Goal: Find specific page/section: Find specific page/section

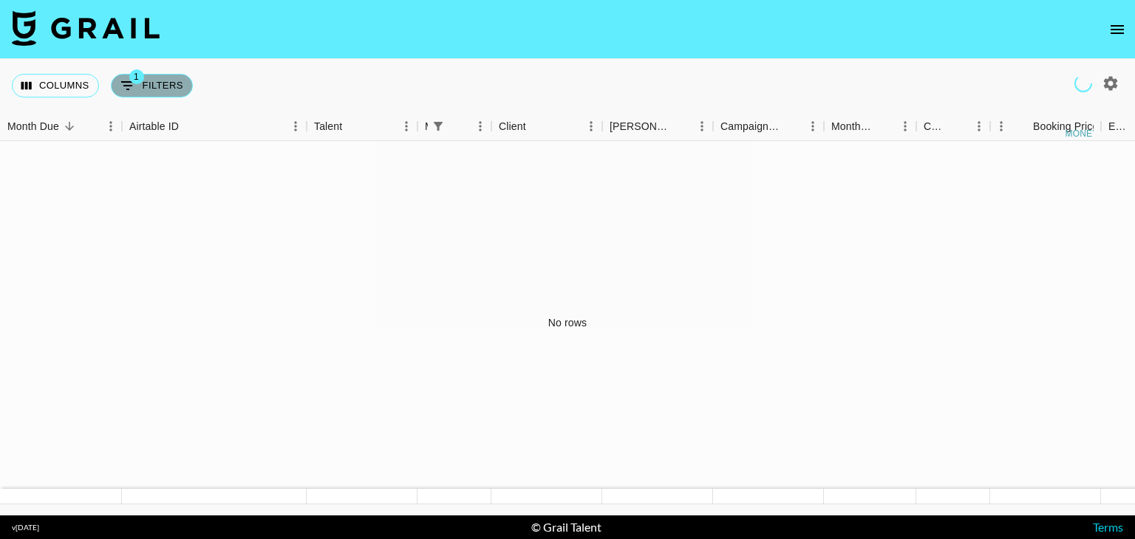
click at [152, 83] on button "1 Filters" at bounding box center [152, 86] width 82 height 24
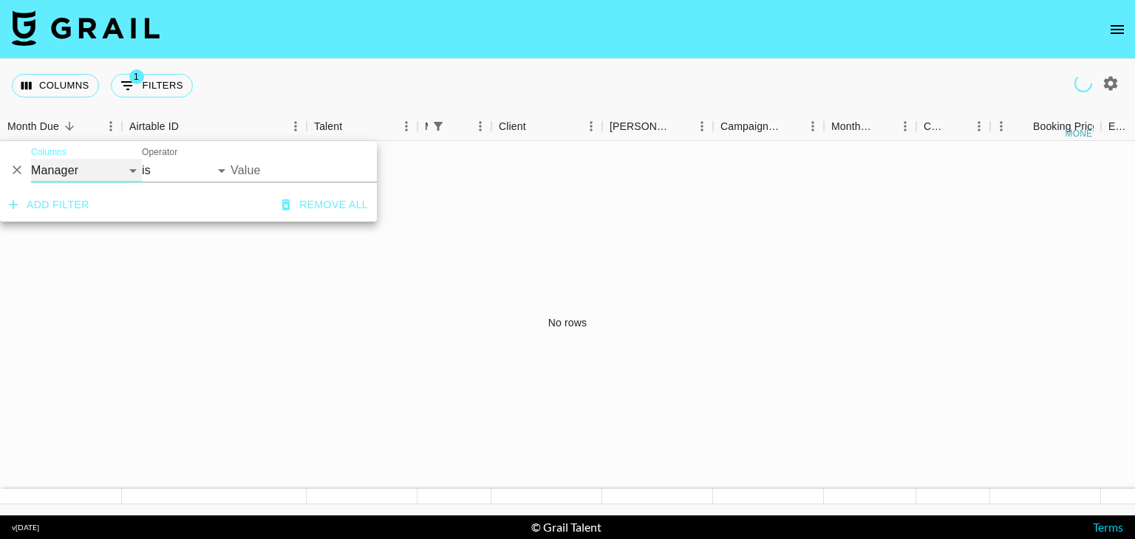
click at [109, 168] on select "Grail Platform ID Airtable ID Talent Manager Client [PERSON_NAME] Campaign (Typ…" at bounding box center [86, 171] width 111 height 24
select select "id"
click at [31, 159] on select "Grail Platform ID Airtable ID Talent Manager Client [PERSON_NAME] Campaign (Typ…" at bounding box center [86, 171] width 111 height 24
click at [181, 174] on select "contains equals starts with ends with is empty is not empty is any of" at bounding box center [186, 171] width 89 height 24
select select "equals"
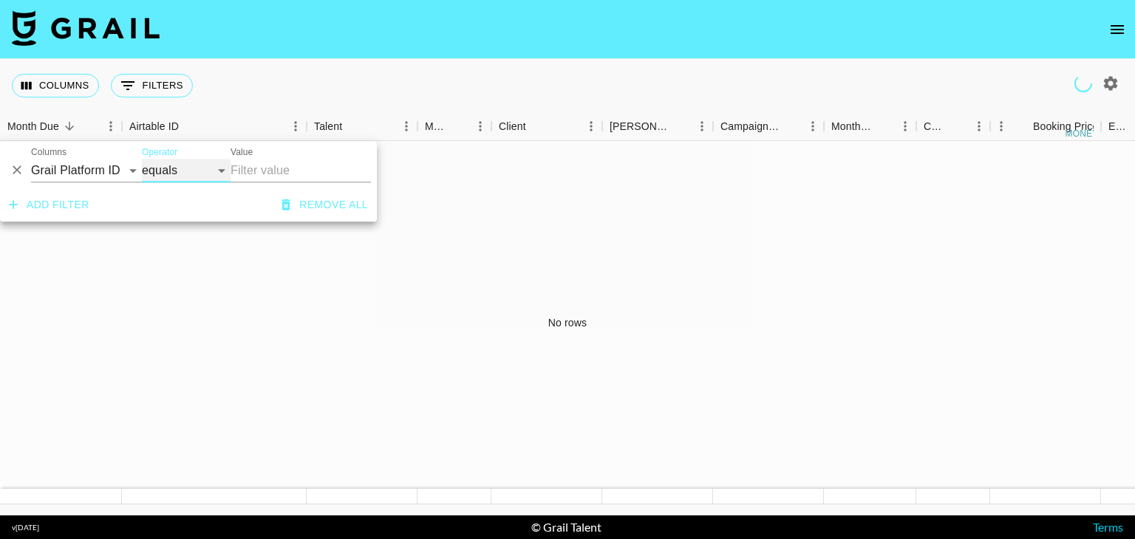
click at [142, 159] on select "contains equals starts with ends with is empty is not empty is any of" at bounding box center [186, 171] width 89 height 24
click at [61, 125] on button "Sort" at bounding box center [69, 126] width 21 height 21
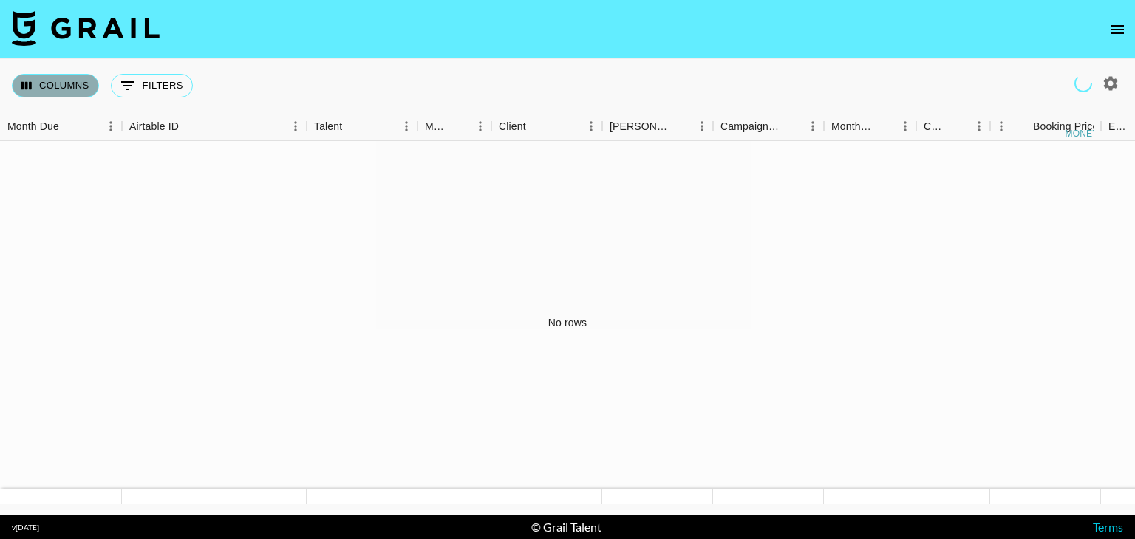
click at [60, 84] on button "Columns" at bounding box center [55, 86] width 87 height 24
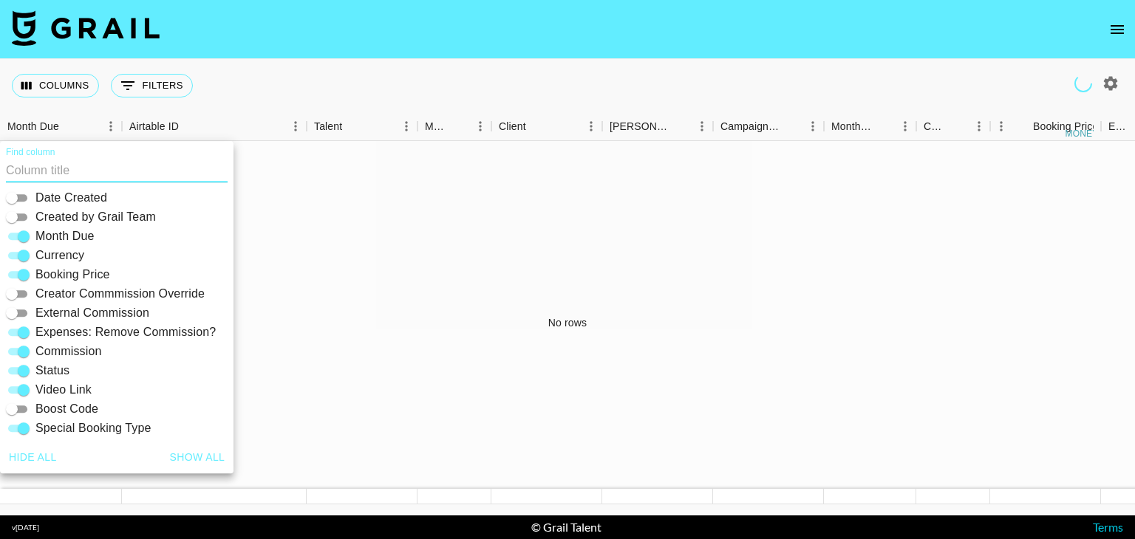
scroll to position [316, 0]
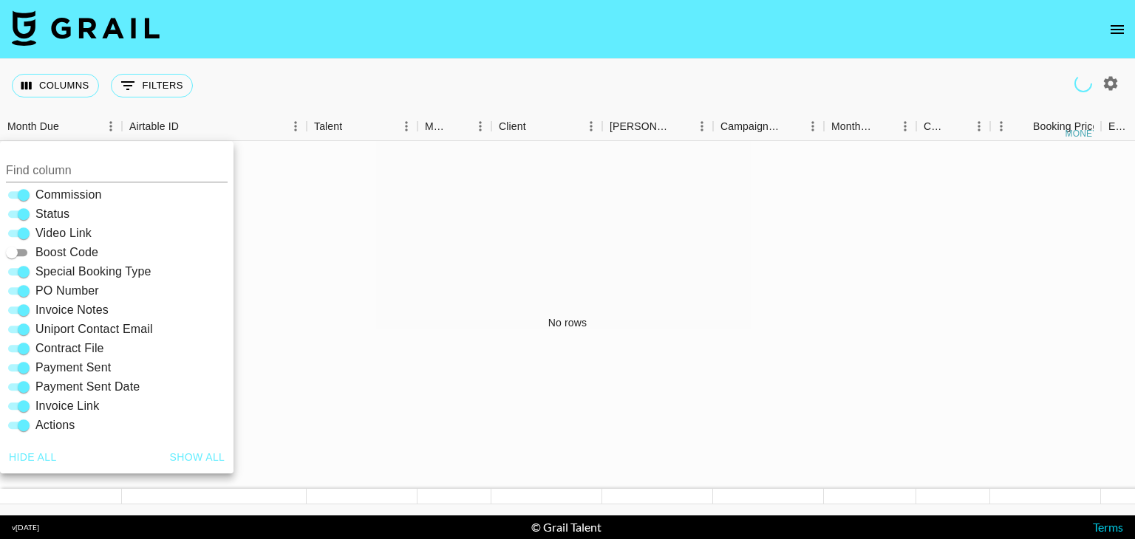
click at [405, 343] on div "No rows" at bounding box center [567, 323] width 1135 height 364
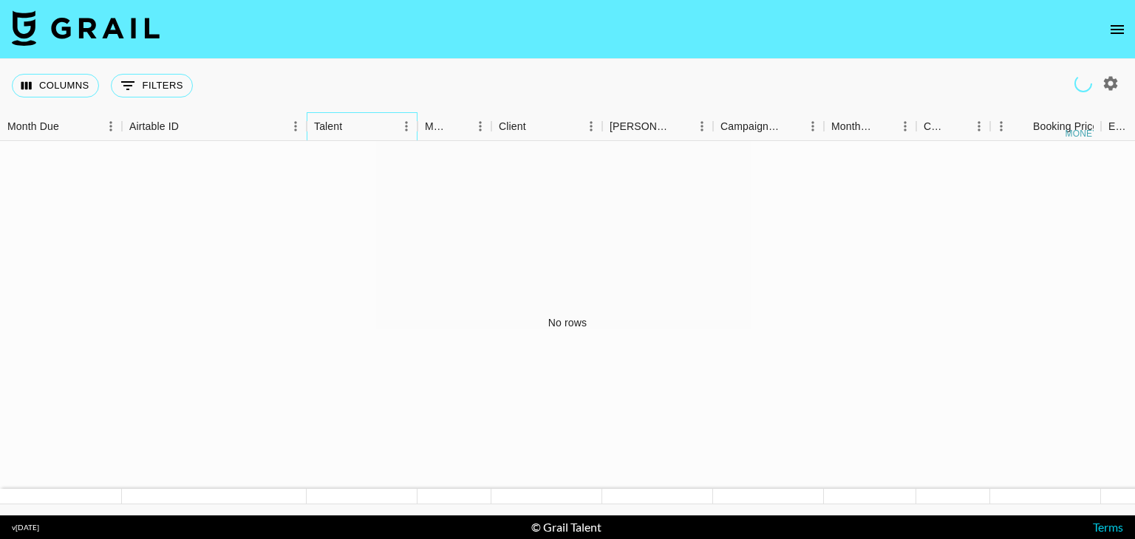
click at [331, 122] on div "Talent" at bounding box center [328, 126] width 28 height 29
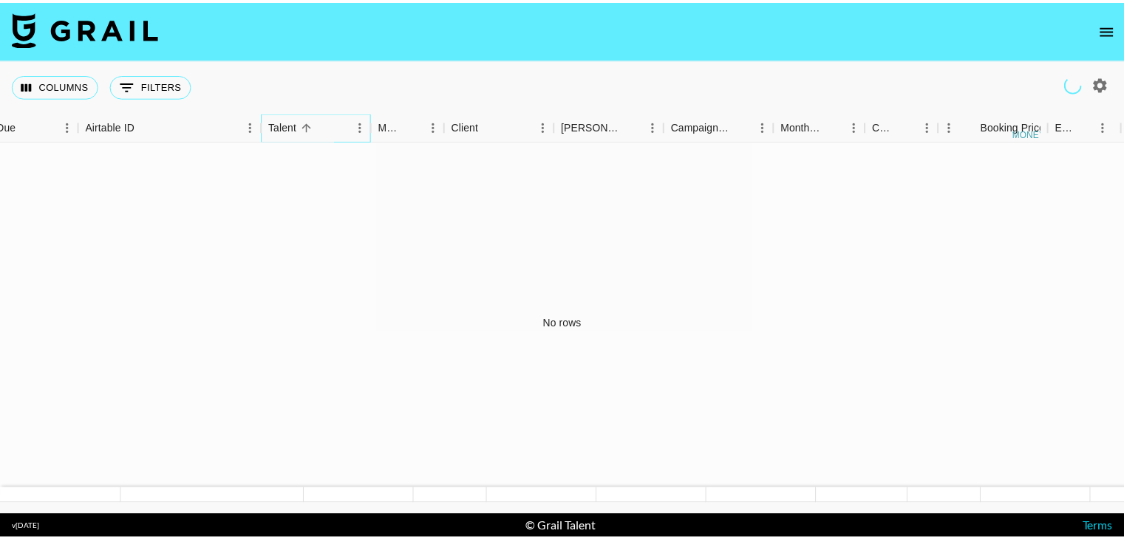
scroll to position [0, 414]
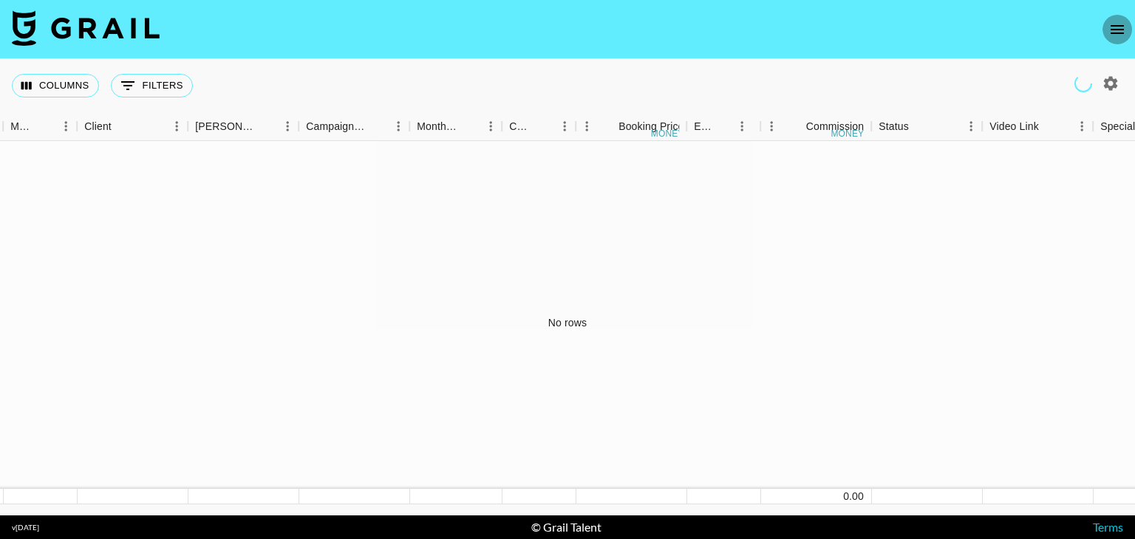
click at [1111, 36] on icon "open drawer" at bounding box center [1117, 30] width 18 height 18
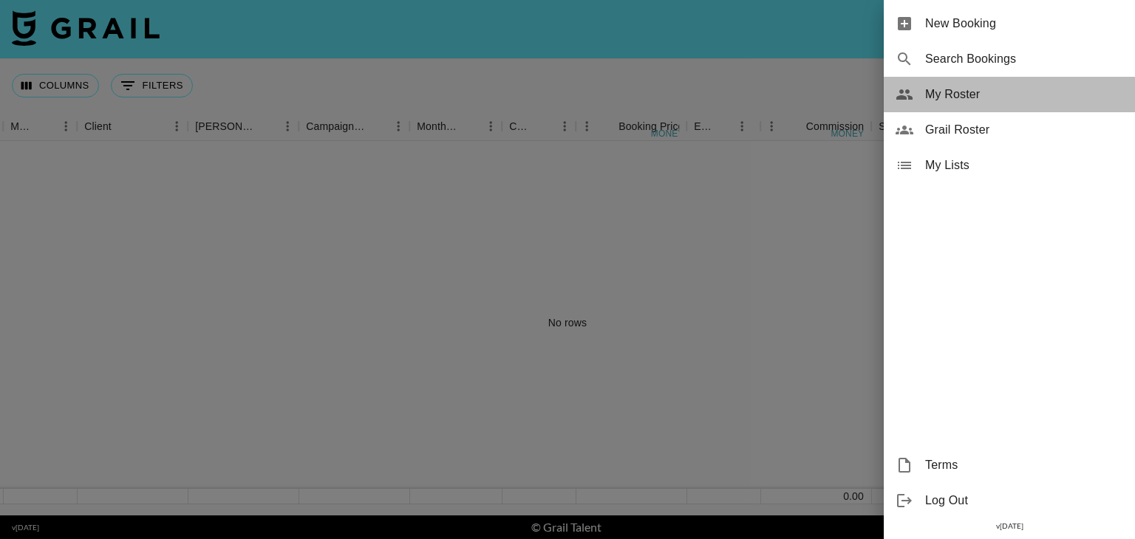
click at [933, 95] on span "My Roster" at bounding box center [1024, 95] width 198 height 18
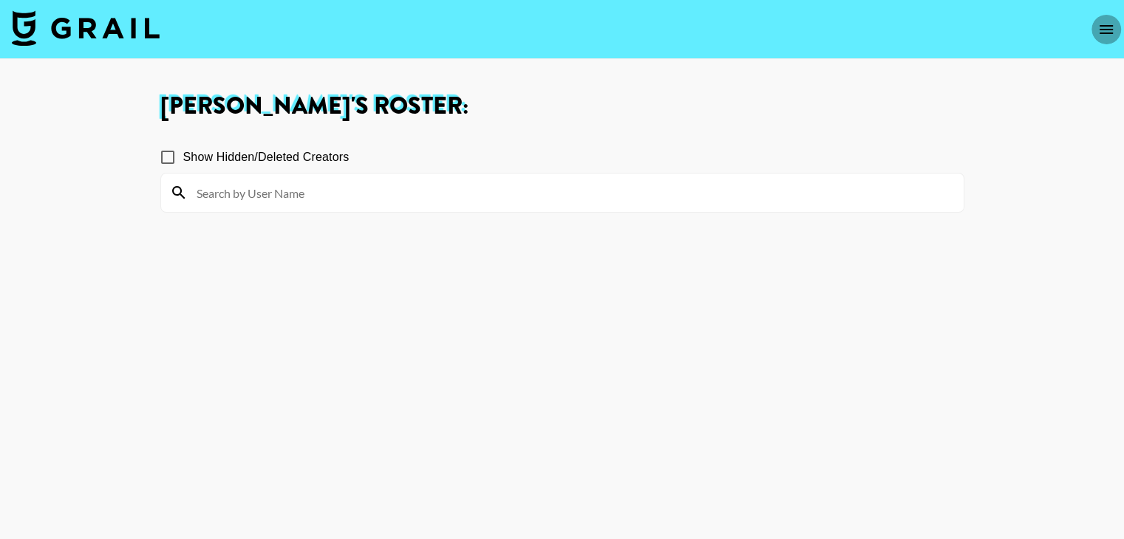
click at [1108, 18] on button "open drawer" at bounding box center [1106, 30] width 30 height 30
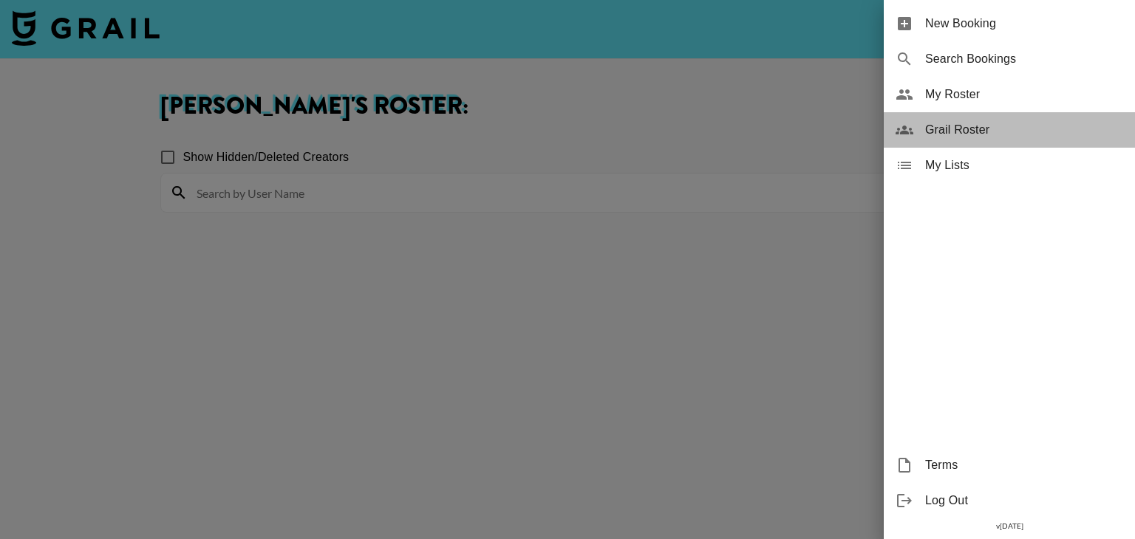
click at [1020, 123] on span "Grail Roster" at bounding box center [1024, 130] width 198 height 18
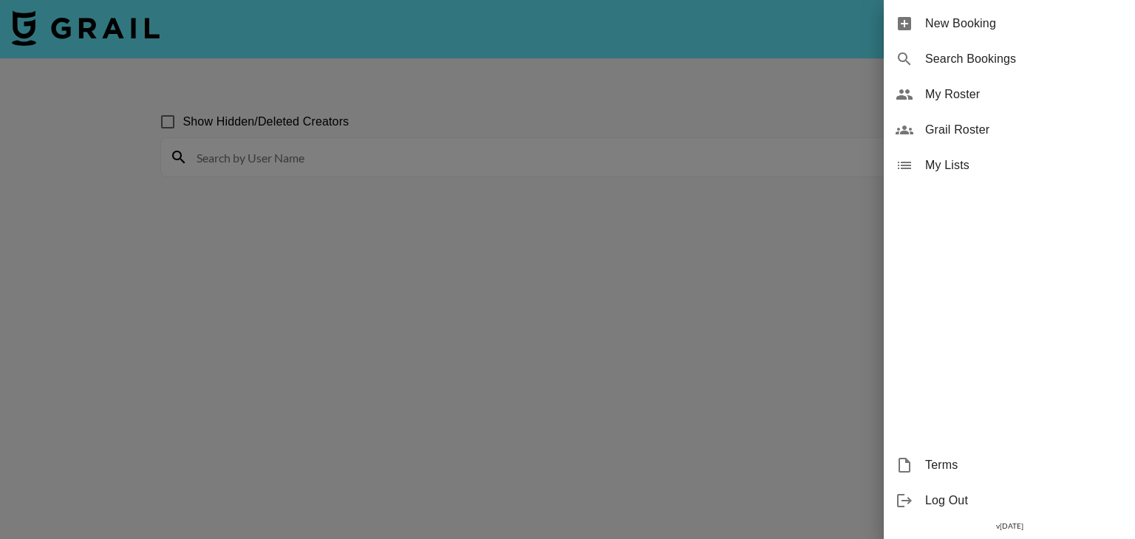
click at [610, 242] on div at bounding box center [567, 269] width 1135 height 539
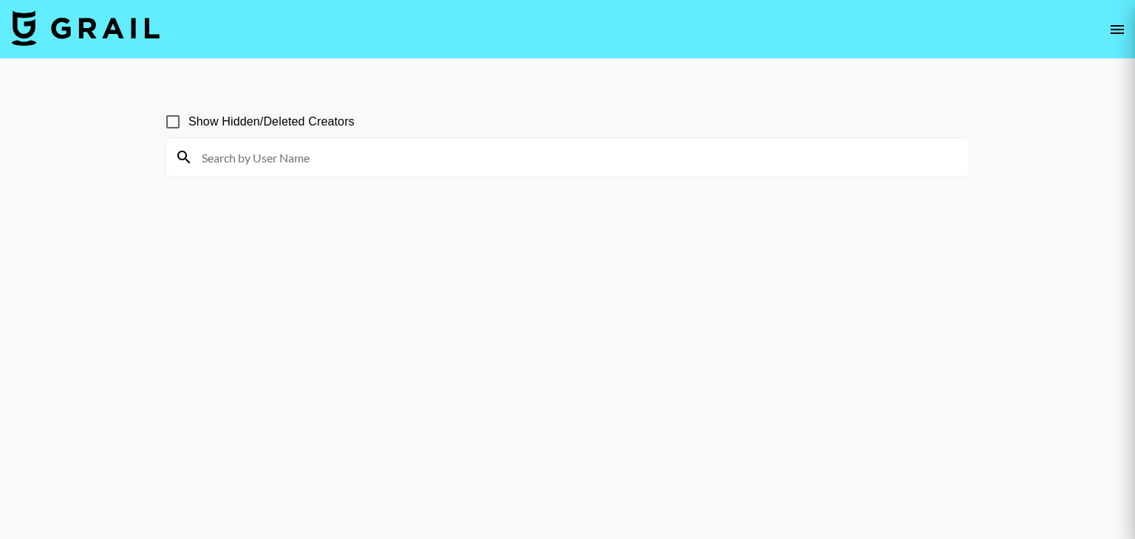
click at [358, 160] on div at bounding box center [567, 269] width 1135 height 539
click at [301, 153] on div at bounding box center [567, 269] width 1135 height 539
click at [261, 157] on div at bounding box center [567, 269] width 1135 height 539
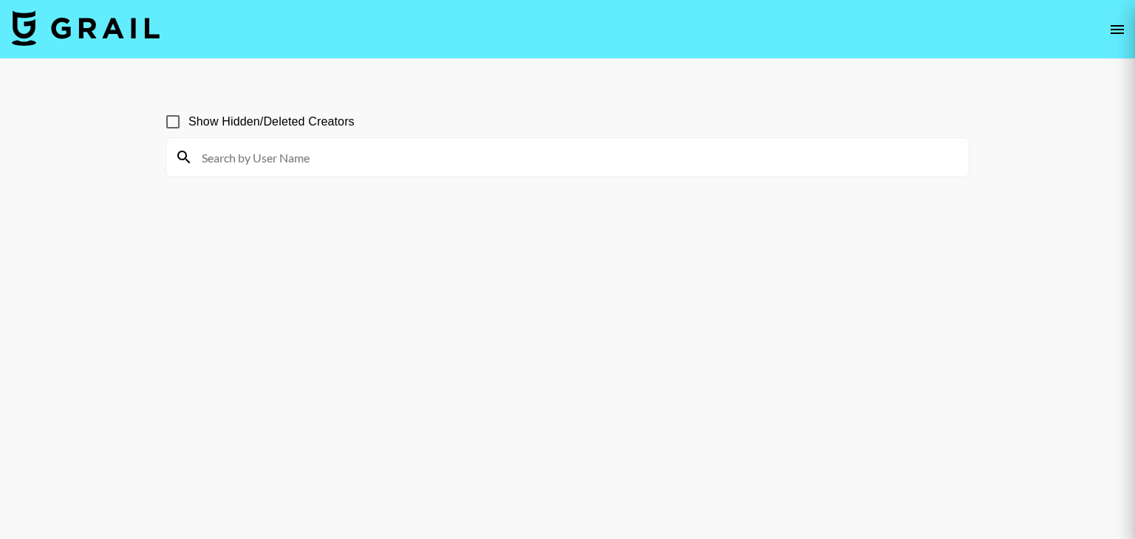
click at [191, 163] on div at bounding box center [567, 269] width 1135 height 539
